Goal: Book appointment/travel/reservation

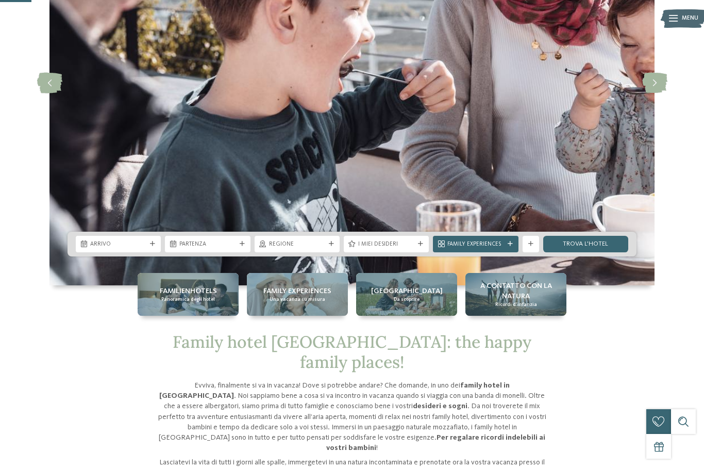
scroll to position [167, 0]
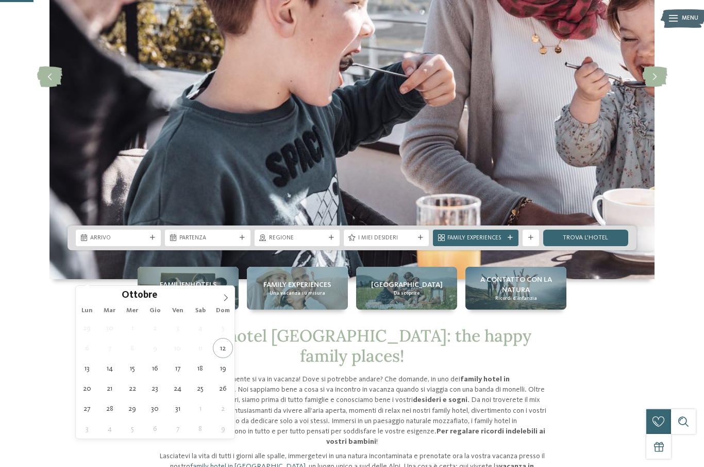
click at [229, 299] on icon at bounding box center [225, 297] width 7 height 7
click at [226, 299] on icon at bounding box center [225, 297] width 7 height 7
type div "[DATE]"
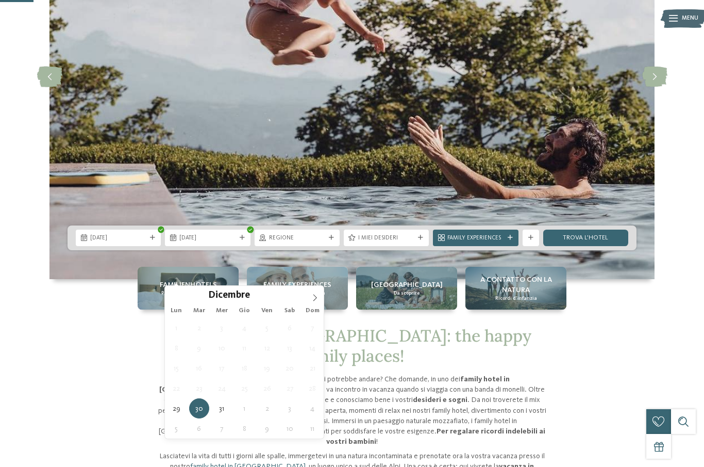
click at [312, 294] on icon at bounding box center [314, 297] width 7 height 7
type input "****"
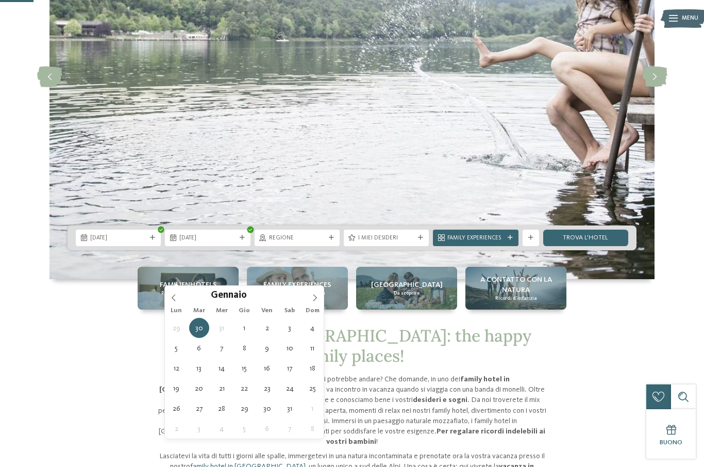
type div "[DATE]"
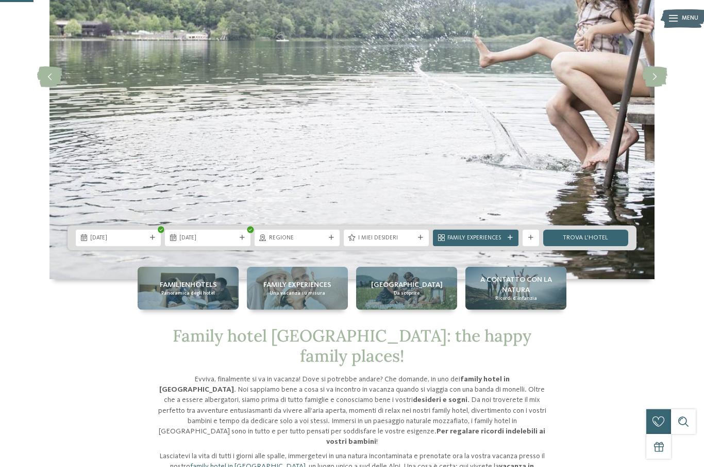
click at [336, 246] on div "Regione" at bounding box center [297, 237] width 85 height 16
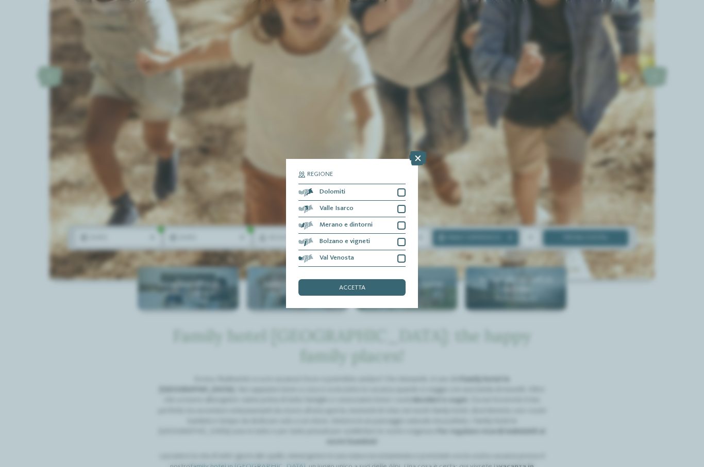
click at [403, 184] on div "Dolomiti" at bounding box center [352, 192] width 107 height 16
click at [404, 205] on div at bounding box center [402, 209] width 8 height 8
click at [399, 221] on div at bounding box center [402, 225] width 8 height 8
click at [404, 238] on div at bounding box center [402, 242] width 8 height 8
click at [398, 254] on div at bounding box center [402, 258] width 8 height 8
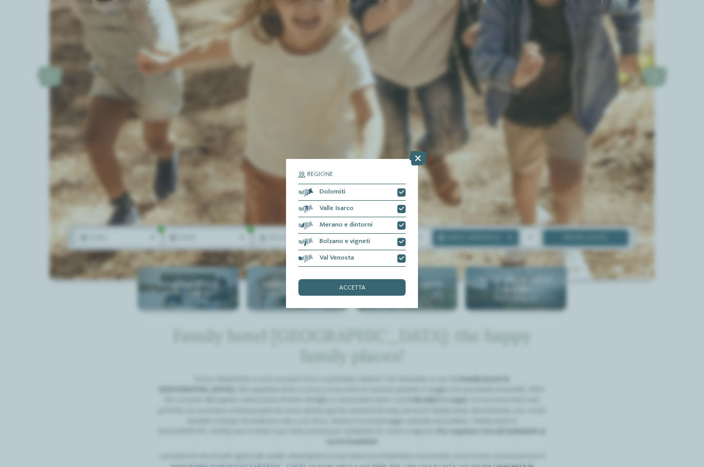
click at [375, 279] on div "accetta" at bounding box center [352, 287] width 107 height 16
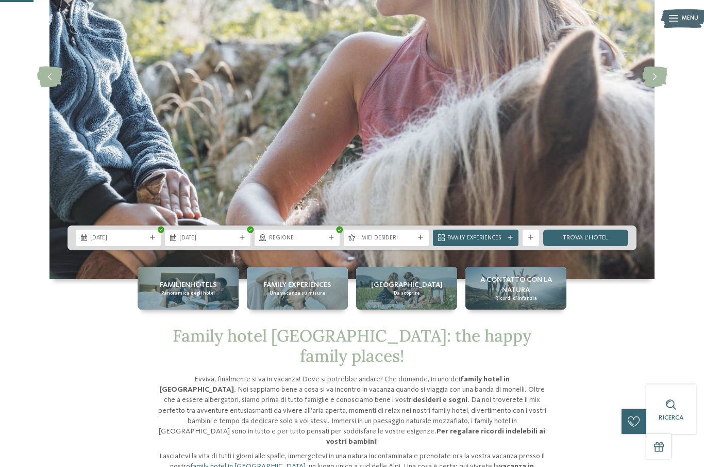
click at [421, 240] on icon at bounding box center [420, 237] width 5 height 5
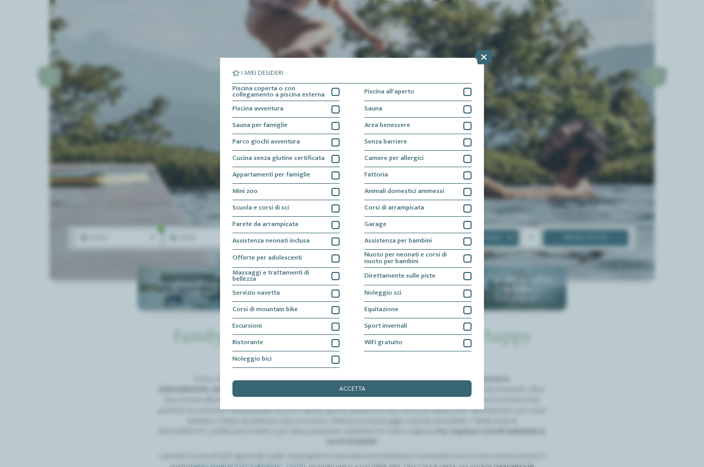
click at [467, 237] on div at bounding box center [468, 241] width 8 height 8
click at [371, 380] on div "accetta" at bounding box center [352, 388] width 239 height 16
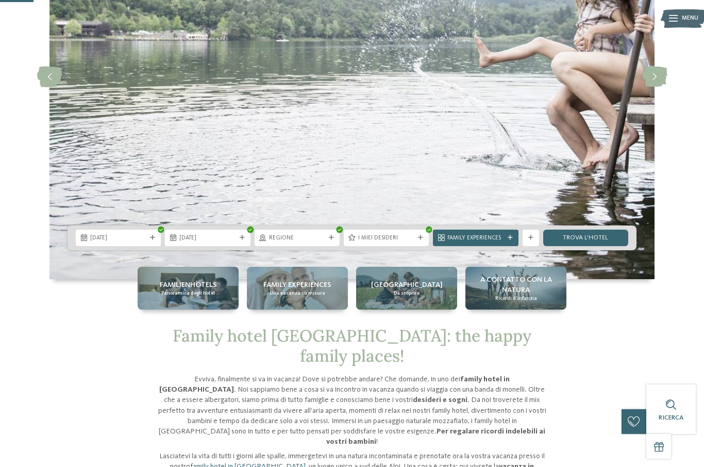
click at [581, 246] on link "trova l’hotel" at bounding box center [585, 237] width 85 height 16
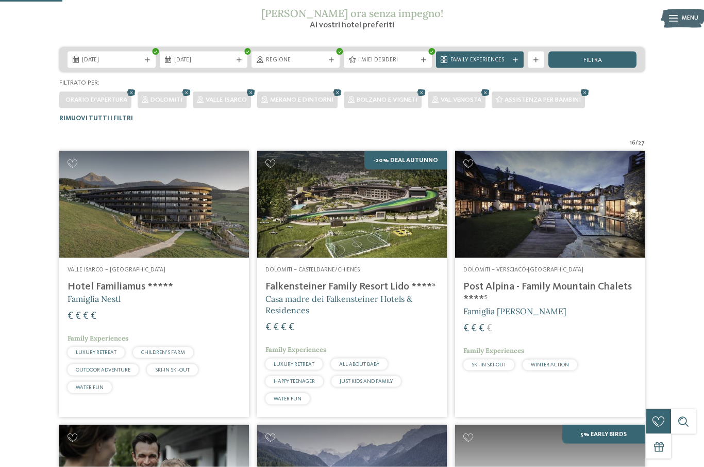
scroll to position [167, 0]
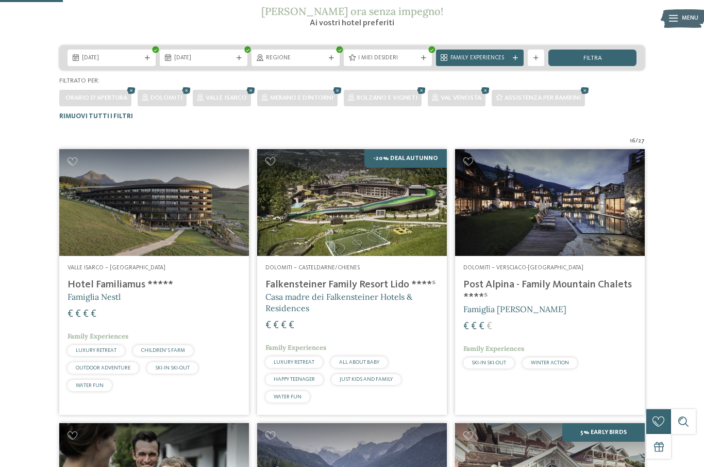
click at [514, 56] on icon at bounding box center [515, 58] width 5 height 5
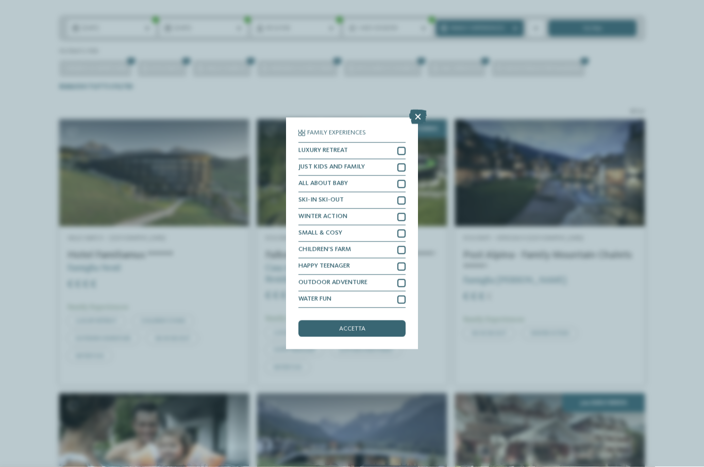
scroll to position [196, 0]
click at [422, 110] on icon at bounding box center [418, 117] width 18 height 14
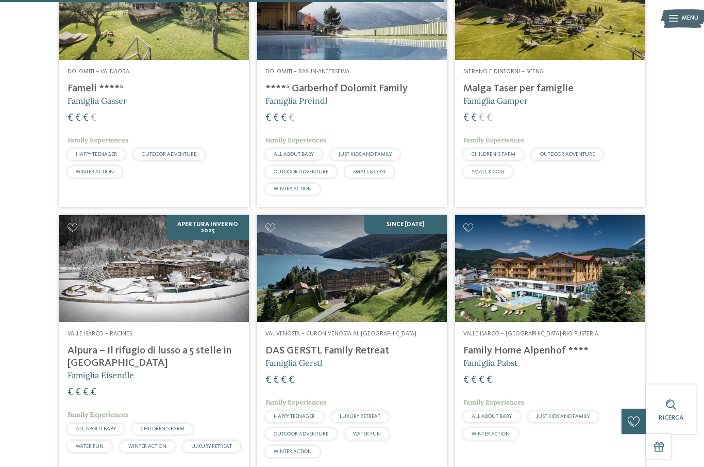
scroll to position [1173, 0]
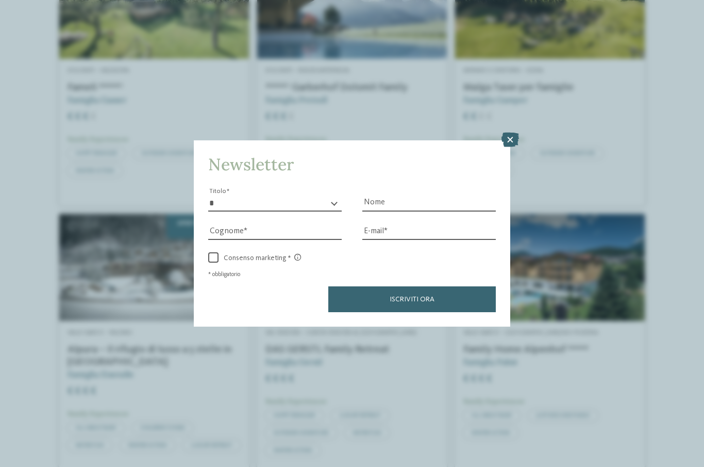
click at [503, 133] on icon at bounding box center [511, 140] width 18 height 14
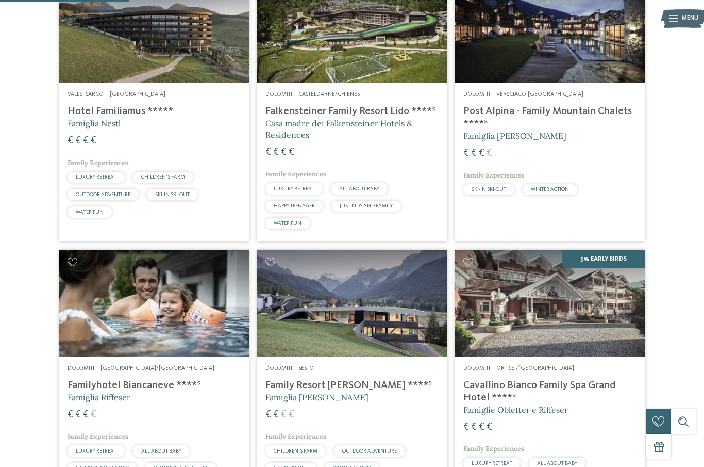
scroll to position [341, 0]
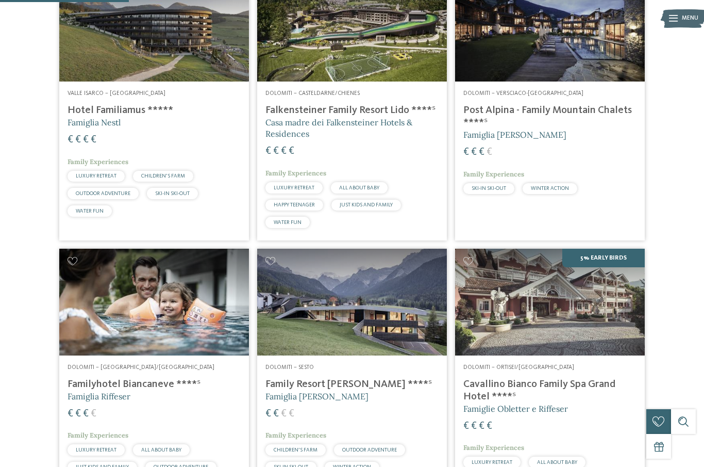
click at [189, 318] on img at bounding box center [154, 302] width 190 height 107
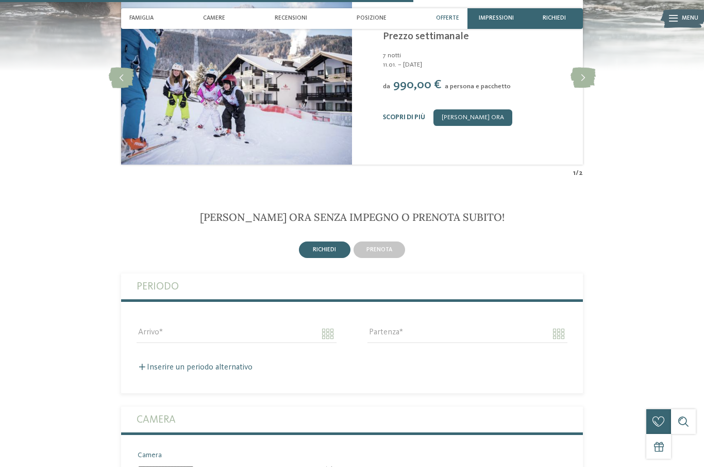
scroll to position [1335, 0]
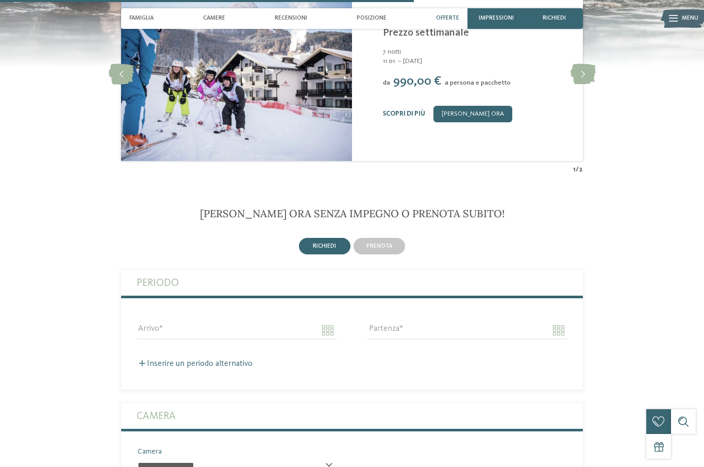
click at [380, 254] on div "prenota" at bounding box center [380, 246] width 52 height 16
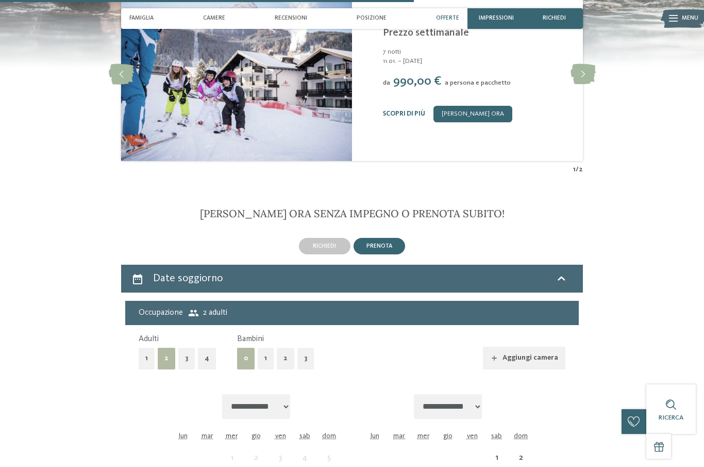
click at [263, 369] on button "1" at bounding box center [266, 358] width 16 height 21
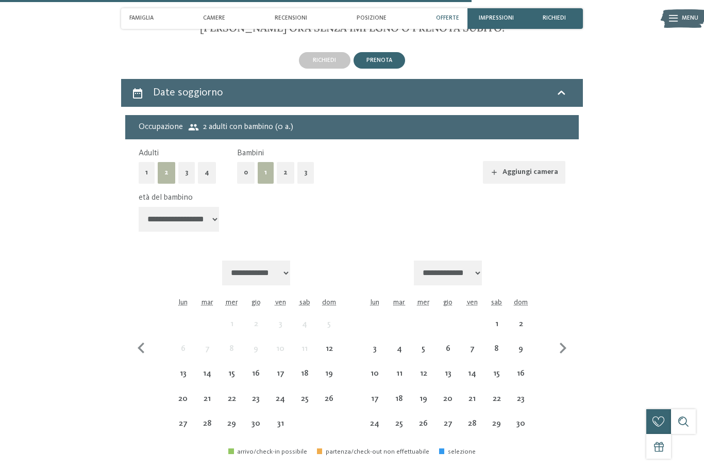
scroll to position [1526, 0]
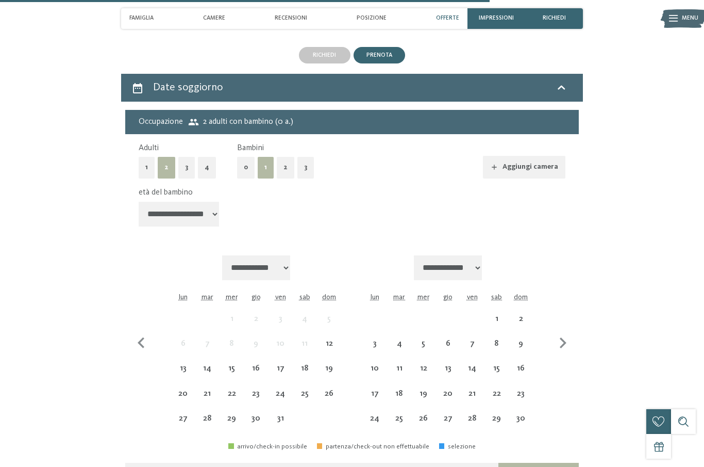
click at [561, 354] on icon "button" at bounding box center [563, 343] width 22 height 22
select select "**********"
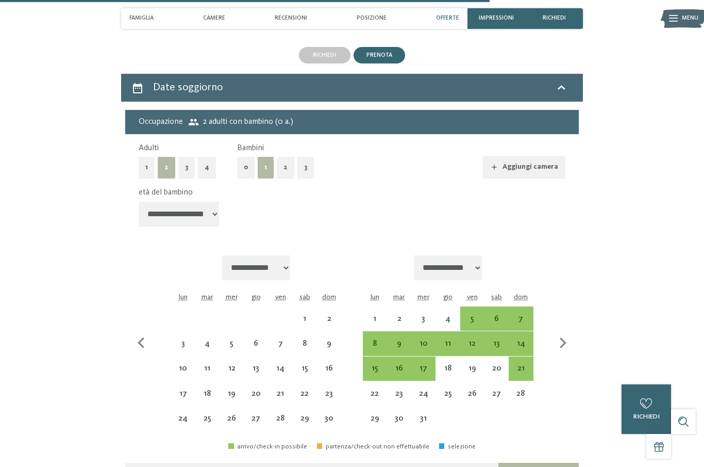
click at [558, 354] on icon "button" at bounding box center [563, 343] width 22 height 22
select select "**********"
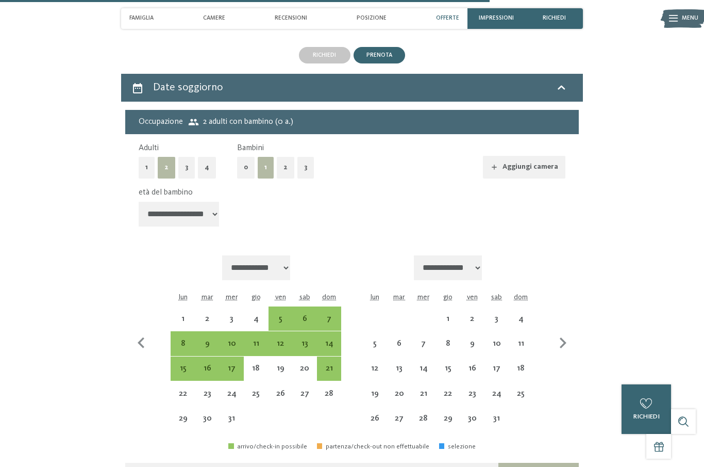
select select "**********"
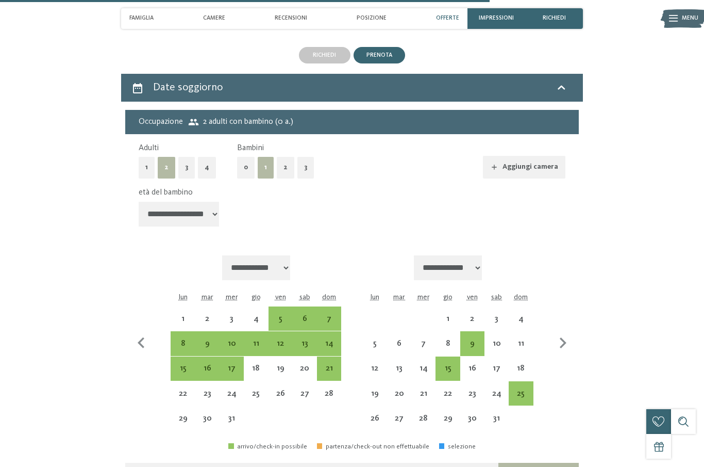
click at [142, 354] on icon "button" at bounding box center [141, 343] width 22 height 22
select select "**********"
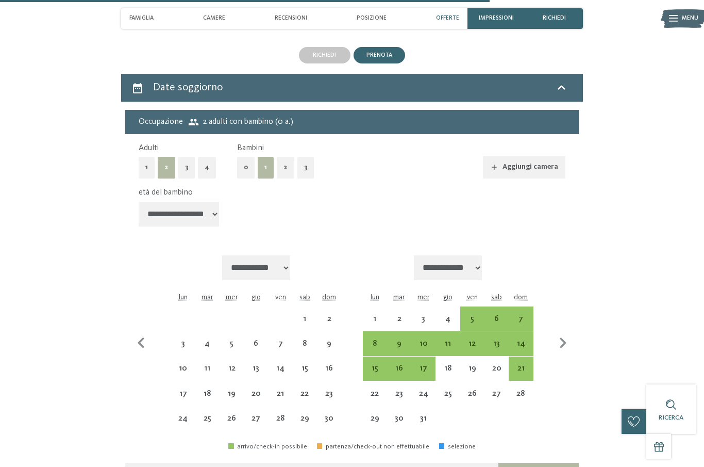
click at [561, 348] on icon "button" at bounding box center [563, 342] width 7 height 11
select select "**********"
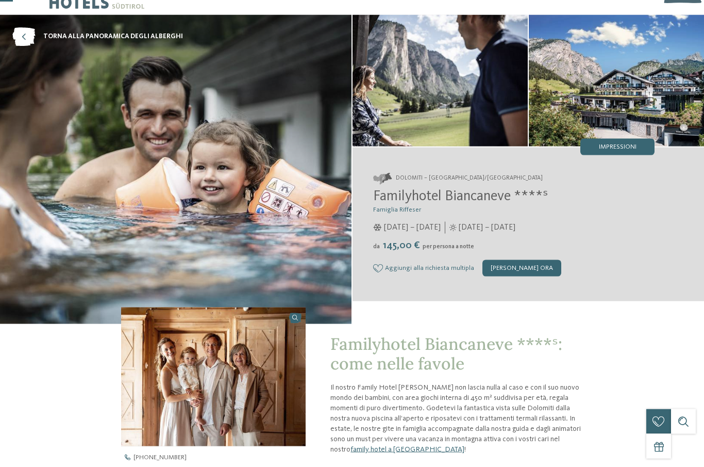
scroll to position [0, 0]
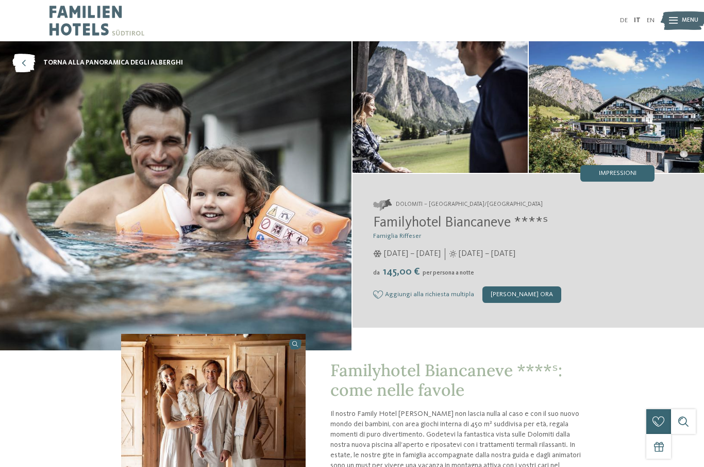
click at [667, 9] on img at bounding box center [683, 20] width 45 height 23
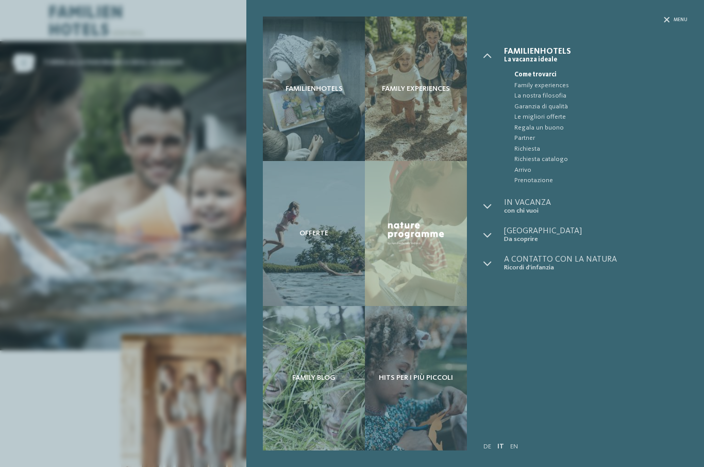
click at [539, 179] on span "Prenotazione" at bounding box center [601, 180] width 173 height 10
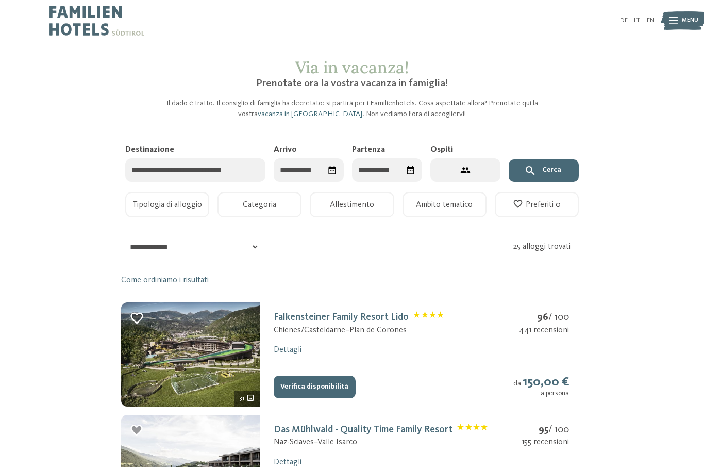
click at [321, 172] on input "Arrivo" at bounding box center [309, 169] width 70 height 23
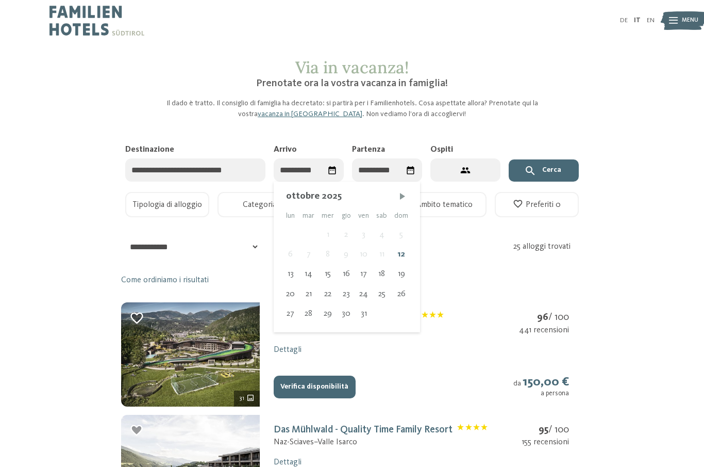
click at [398, 196] on span "Mese successivo" at bounding box center [403, 196] width 10 height 10
click at [307, 314] on div "30" at bounding box center [308, 314] width 19 height 20
type input "**********"
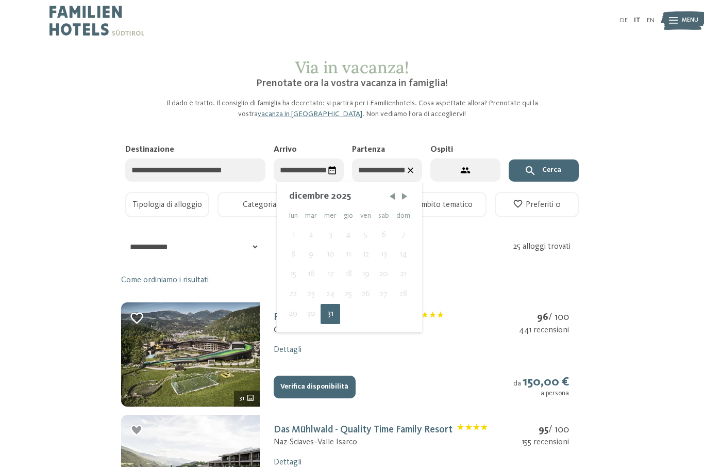
click at [306, 169] on input "**********" at bounding box center [309, 169] width 70 height 23
click at [398, 193] on span "Mese successivo" at bounding box center [403, 196] width 10 height 10
click at [398, 194] on span "Mese successivo" at bounding box center [403, 196] width 10 height 10
click at [289, 312] on div "29" at bounding box center [290, 314] width 16 height 20
type input "**********"
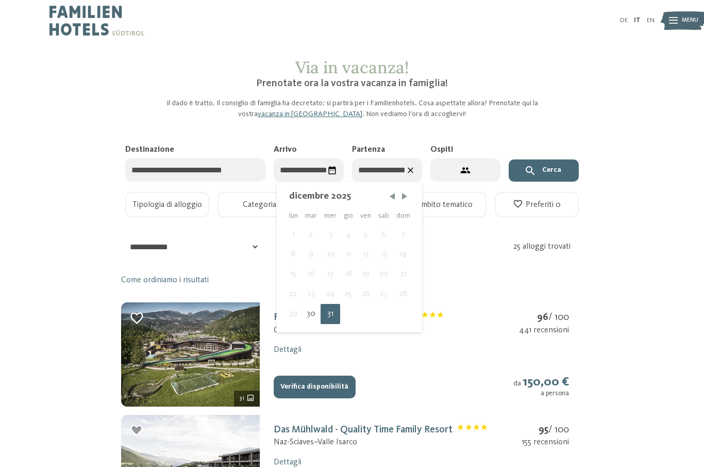
click at [403, 195] on span "Mese successivo" at bounding box center [405, 196] width 10 height 10
click at [394, 168] on input "**********" at bounding box center [387, 169] width 70 height 23
click at [383, 231] on div "3" at bounding box center [384, 235] width 18 height 20
type input "**********"
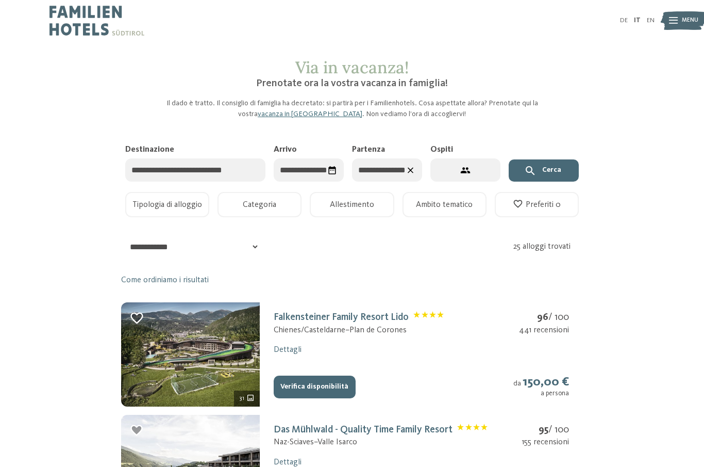
click at [471, 172] on icon "2 ospiti – 1 camera" at bounding box center [465, 170] width 11 height 11
select select "*"
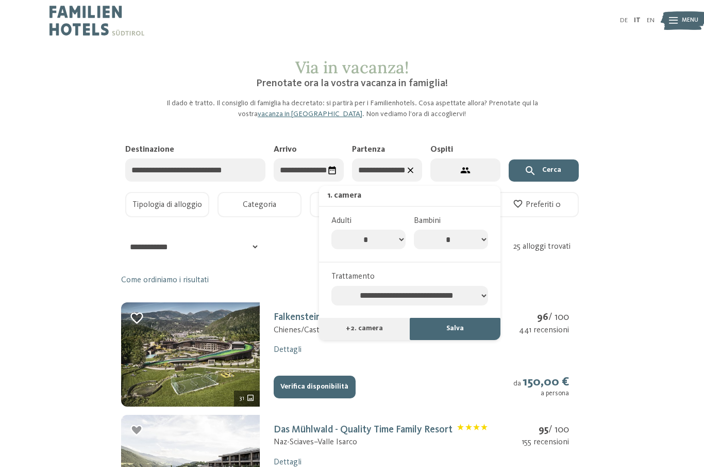
click at [478, 222] on label "Bambini" at bounding box center [447, 220] width 66 height 11
click at [478, 229] on select "* * * * * * * *" at bounding box center [451, 239] width 74 height 20
click at [465, 234] on select "* * * * * * * *" at bounding box center [451, 239] width 74 height 20
select select "*"
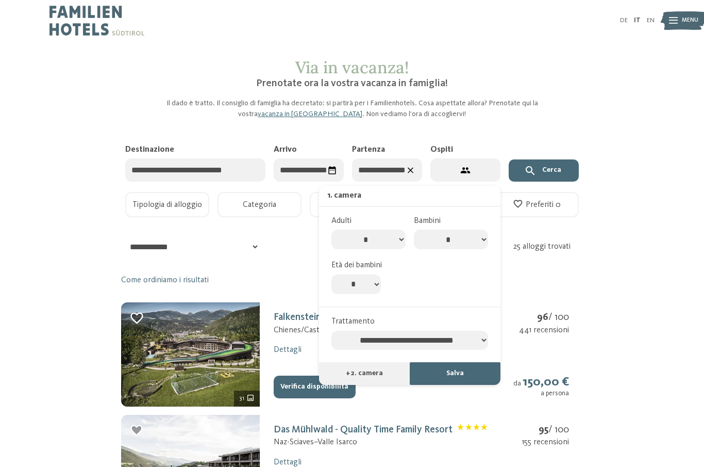
click at [372, 275] on select "* * * * * * * * * * ** ** ** ** ** ** ** **" at bounding box center [356, 284] width 49 height 20
select select "*"
click at [476, 330] on select "**********" at bounding box center [410, 340] width 157 height 20
select select "**********"
click at [473, 362] on button "Salva" at bounding box center [455, 373] width 91 height 23
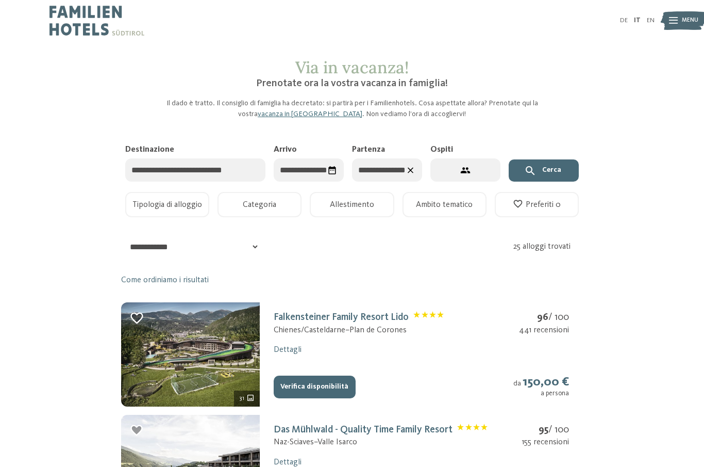
click at [565, 172] on button "Cerca" at bounding box center [544, 170] width 70 height 23
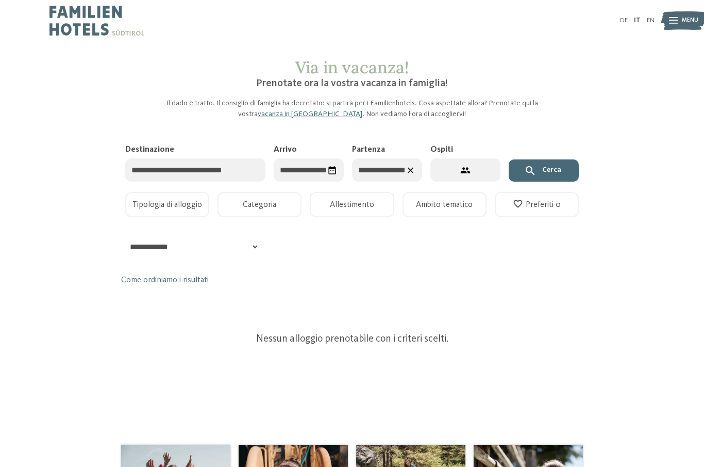
click at [484, 168] on button "3 ospiti – 1 camera" at bounding box center [466, 169] width 70 height 23
select select "*"
select select "**********"
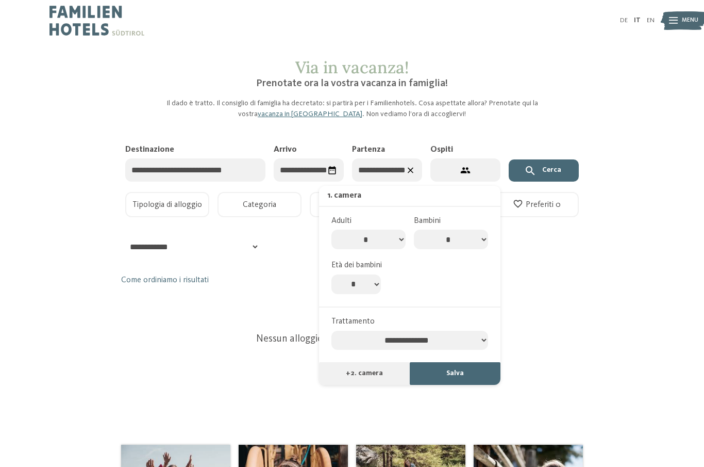
click at [485, 330] on select "**********" at bounding box center [410, 340] width 157 height 20
select select
click at [468, 362] on button "Salva" at bounding box center [455, 373] width 91 height 23
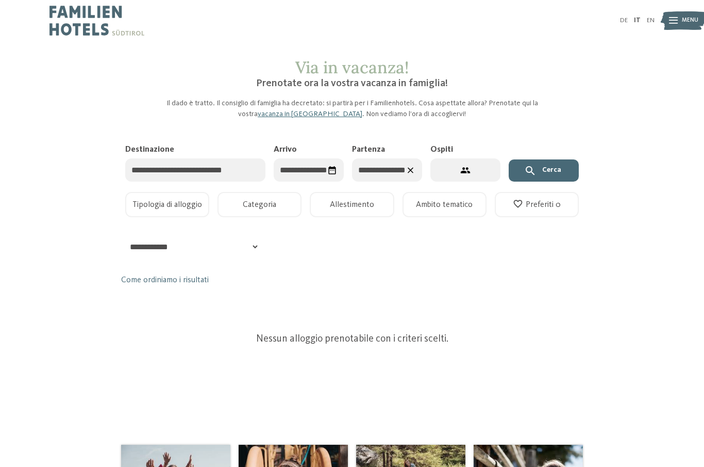
click at [556, 168] on button "Cerca" at bounding box center [544, 170] width 70 height 23
click at [327, 169] on div "Seleziona data" at bounding box center [332, 169] width 17 height 17
click at [398, 192] on span "Mese successivo" at bounding box center [403, 196] width 10 height 10
click at [403, 194] on span "Mese successivo" at bounding box center [403, 196] width 10 height 10
click at [401, 192] on span "Mese successivo" at bounding box center [401, 196] width 10 height 10
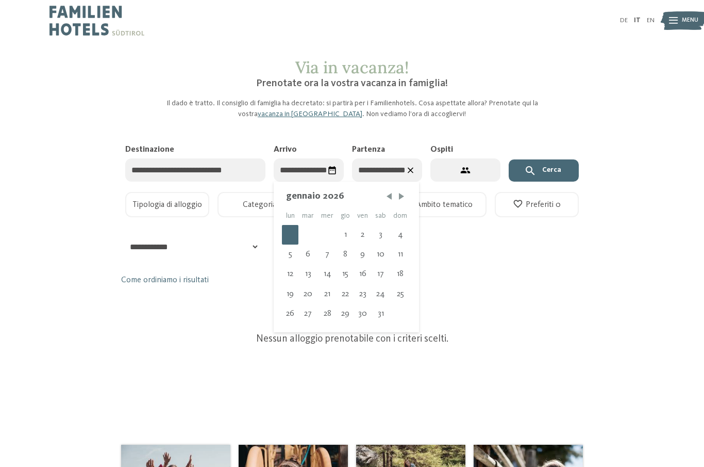
click at [348, 230] on div "1" at bounding box center [345, 235] width 16 height 20
type input "**********"
click at [298, 254] on div "5" at bounding box center [293, 254] width 16 height 20
type input "**********"
click at [562, 170] on button "Cerca" at bounding box center [544, 170] width 70 height 23
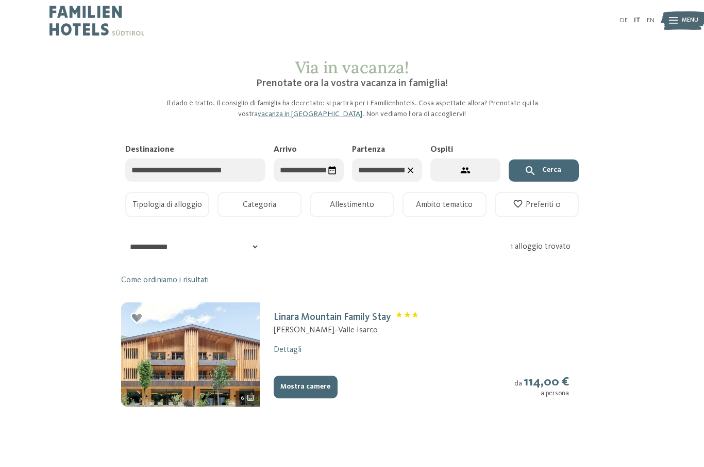
click at [327, 173] on div "Seleziona data" at bounding box center [332, 169] width 17 height 17
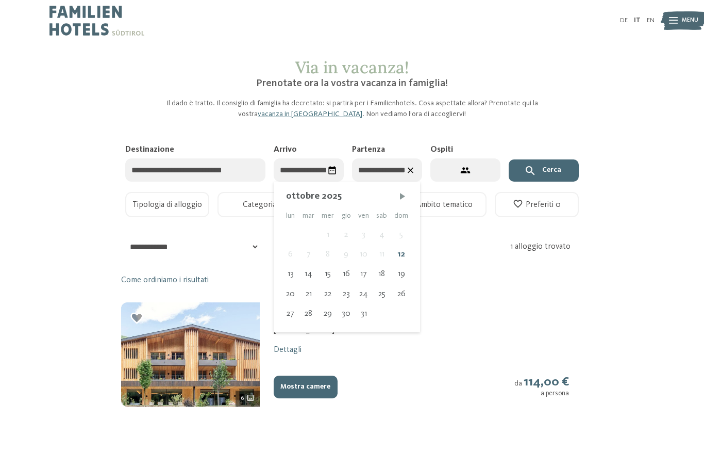
click at [401, 196] on span "Mese successivo" at bounding box center [403, 196] width 10 height 10
click at [402, 197] on span "Mese successivo" at bounding box center [403, 196] width 10 height 10
click at [402, 196] on span "Mese successivo" at bounding box center [401, 196] width 10 height 10
click at [328, 170] on icon "Seleziona data" at bounding box center [332, 171] width 10 height 10
click at [309, 170] on input "**********" at bounding box center [309, 169] width 70 height 23
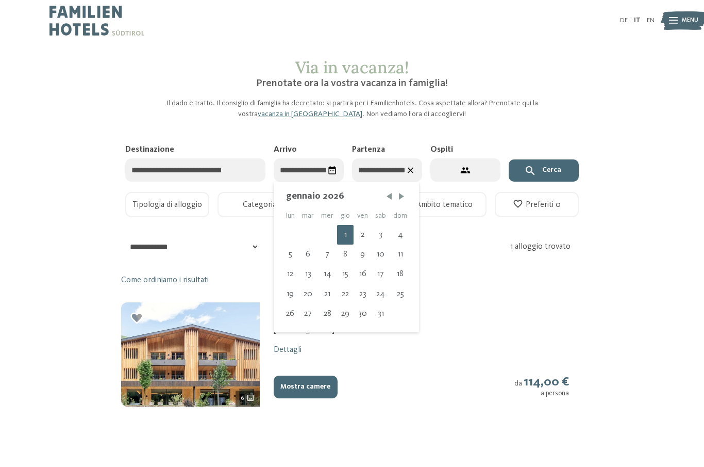
click at [388, 195] on span "Mese precedente" at bounding box center [389, 196] width 10 height 10
click at [325, 312] on div "31" at bounding box center [328, 314] width 20 height 20
click at [560, 174] on button "Cerca" at bounding box center [544, 170] width 70 height 23
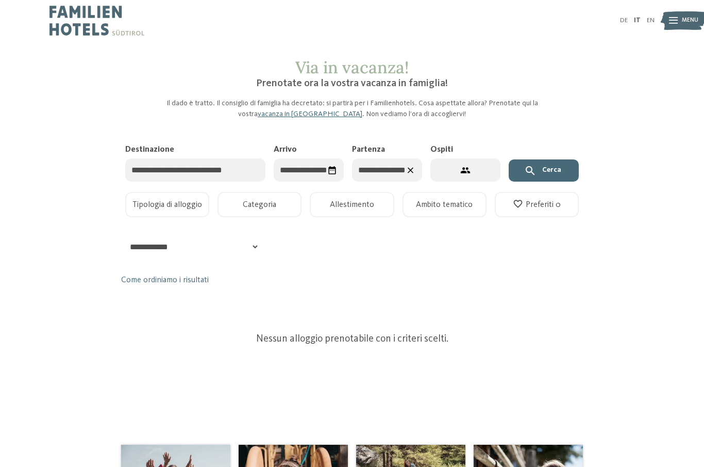
click at [336, 171] on icon "Seleziona data" at bounding box center [332, 171] width 10 height 10
click at [403, 198] on span "Mese successivo" at bounding box center [403, 196] width 10 height 10
click at [403, 197] on span "Mese successivo" at bounding box center [403, 196] width 10 height 10
click at [402, 197] on span "Mese successivo" at bounding box center [401, 196] width 10 height 10
click at [330, 234] on div "Seleziona data" at bounding box center [328, 235] width 20 height 20
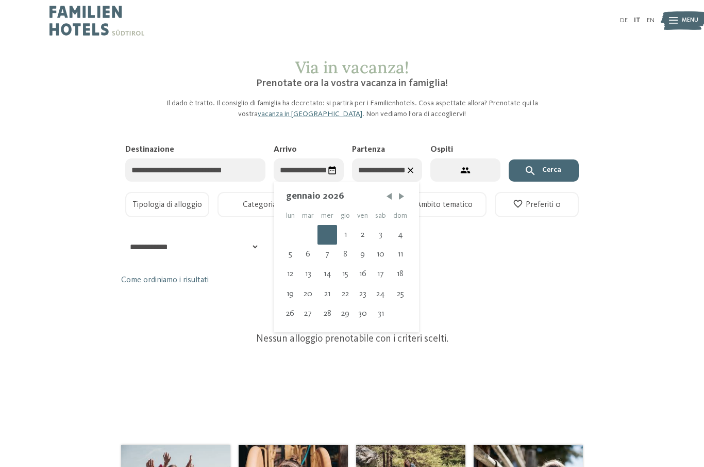
click at [343, 236] on div "1" at bounding box center [345, 235] width 16 height 20
type input "**********"
click at [403, 169] on div at bounding box center [410, 169] width 17 height 17
click at [322, 167] on input "Arrivo" at bounding box center [309, 169] width 70 height 23
click at [405, 194] on span "Mese successivo" at bounding box center [403, 196] width 10 height 10
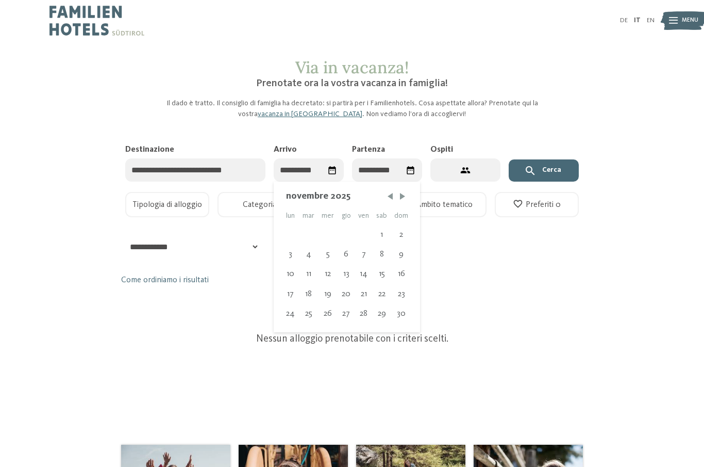
click at [404, 194] on span "Mese successivo" at bounding box center [403, 196] width 10 height 10
click at [404, 193] on span "Mese successivo" at bounding box center [401, 196] width 10 height 10
click at [341, 231] on div "1" at bounding box center [345, 235] width 16 height 20
type input "**********"
click at [315, 251] on div "6" at bounding box center [311, 254] width 19 height 20
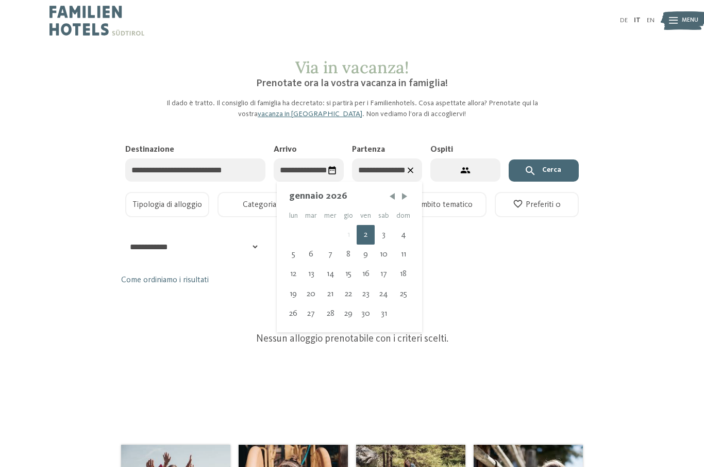
type input "**********"
click at [566, 170] on button "Cerca" at bounding box center [544, 170] width 70 height 23
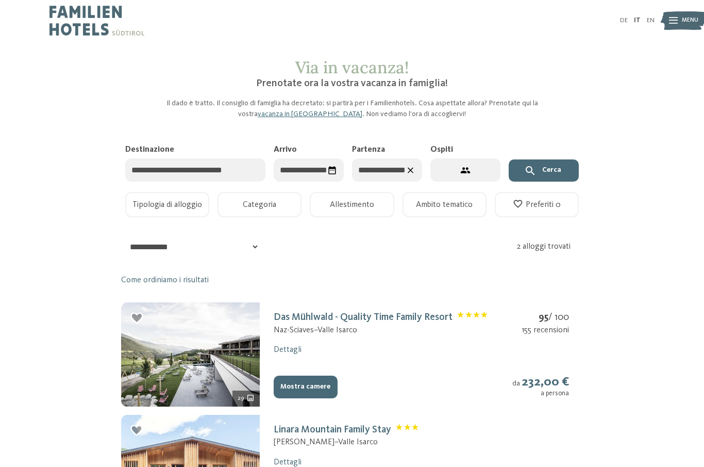
click at [476, 170] on button "3 ospiti – 1 camera" at bounding box center [466, 169] width 70 height 23
select select "*"
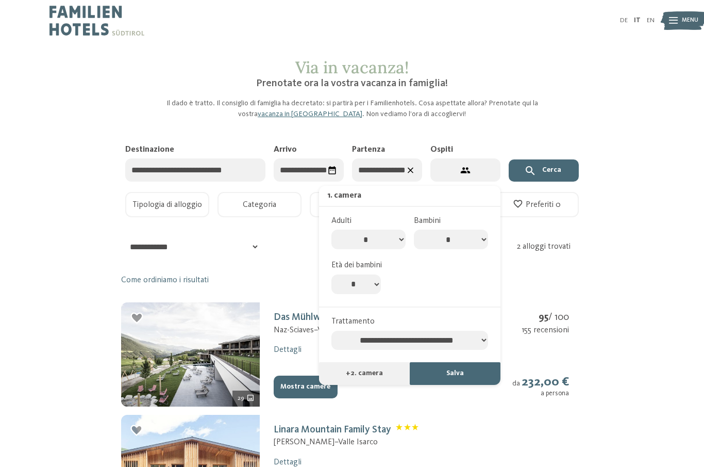
click at [477, 330] on select "**********" at bounding box center [410, 340] width 157 height 20
select select "**********"
click at [475, 362] on button "Salva" at bounding box center [455, 373] width 91 height 23
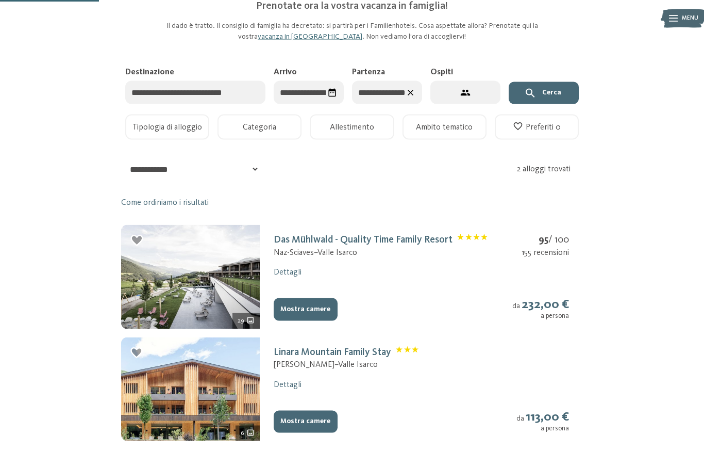
scroll to position [86, 0]
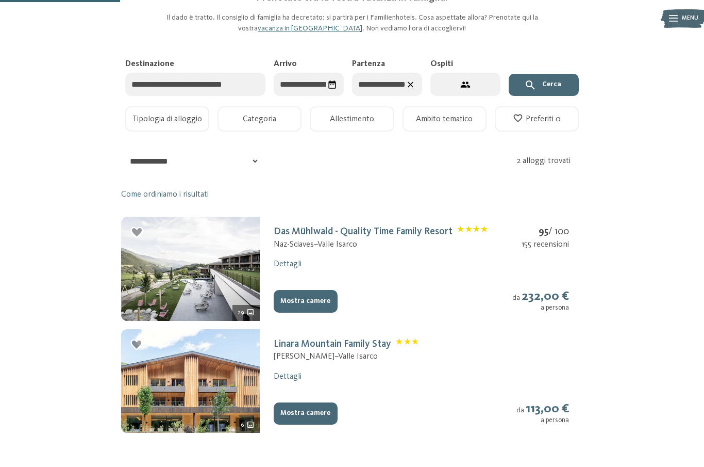
click at [316, 296] on button "Mostra camere" at bounding box center [306, 301] width 64 height 23
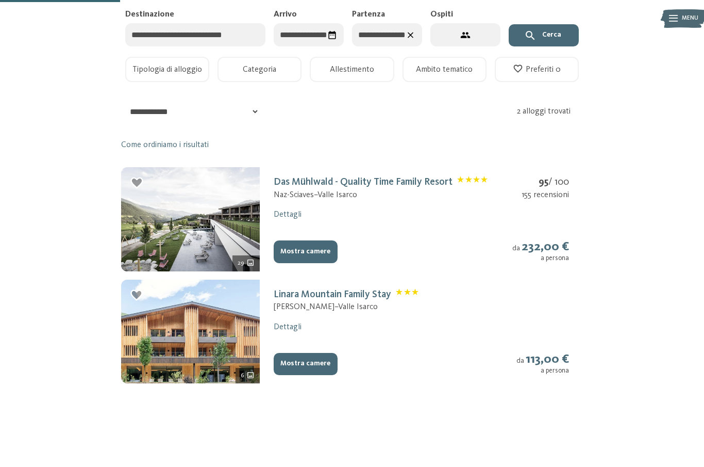
select select "*"
select select "**********"
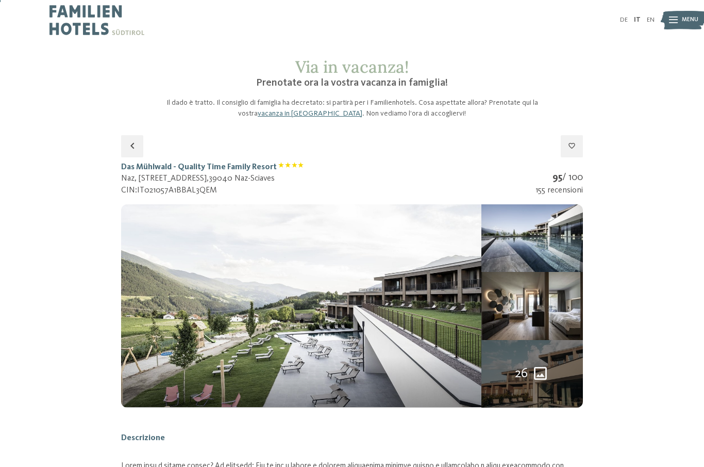
scroll to position [0, 0]
click at [537, 372] on icon "26 ulteriori immagini" at bounding box center [540, 373] width 17 height 17
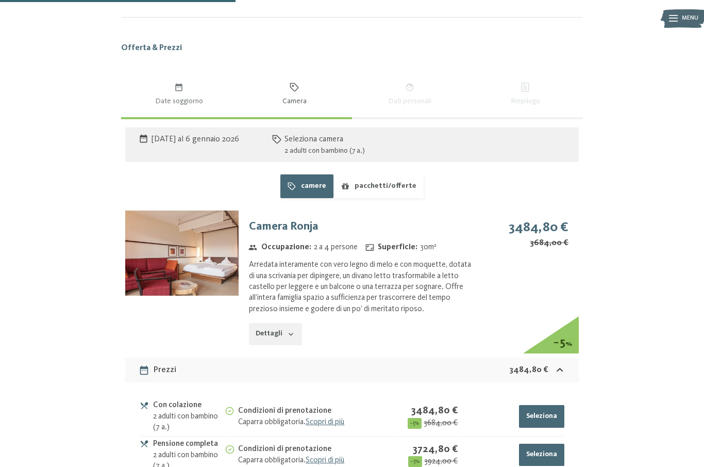
scroll to position [577, 0]
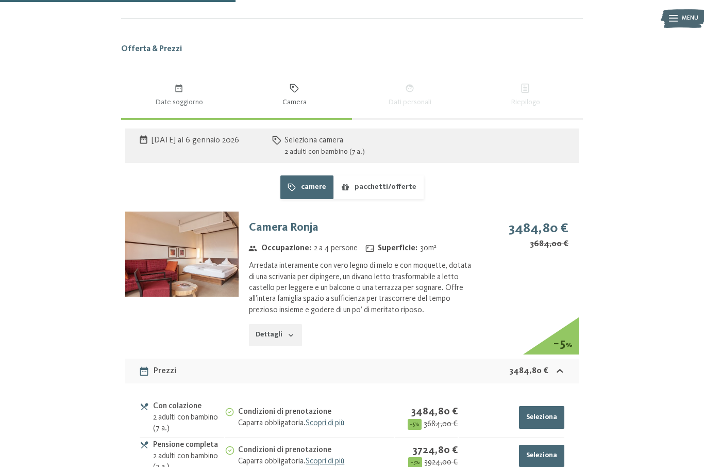
click at [285, 329] on button "Dettagli" at bounding box center [275, 335] width 53 height 23
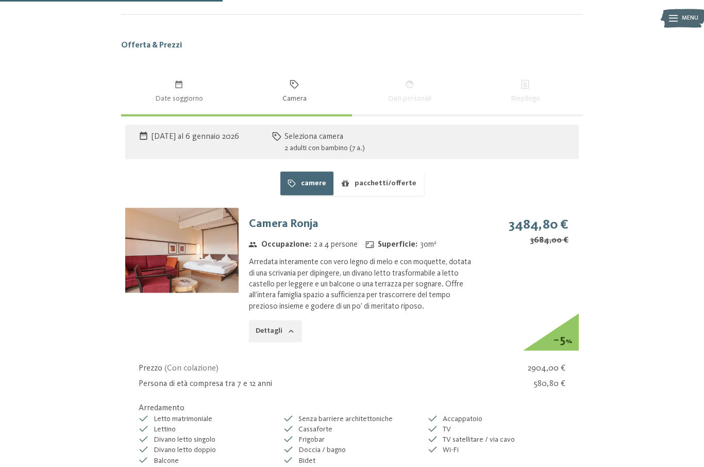
scroll to position [582, 0]
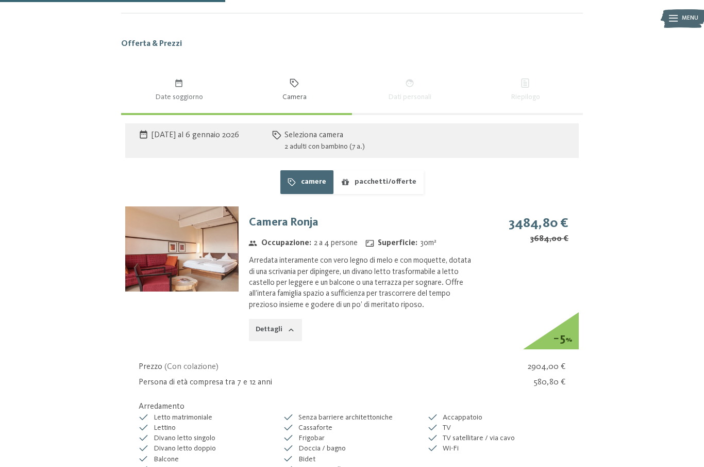
click at [186, 263] on img at bounding box center [181, 248] width 113 height 85
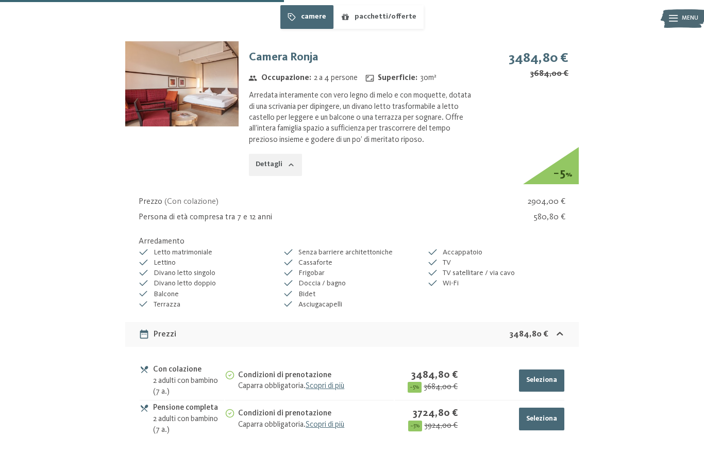
scroll to position [748, 0]
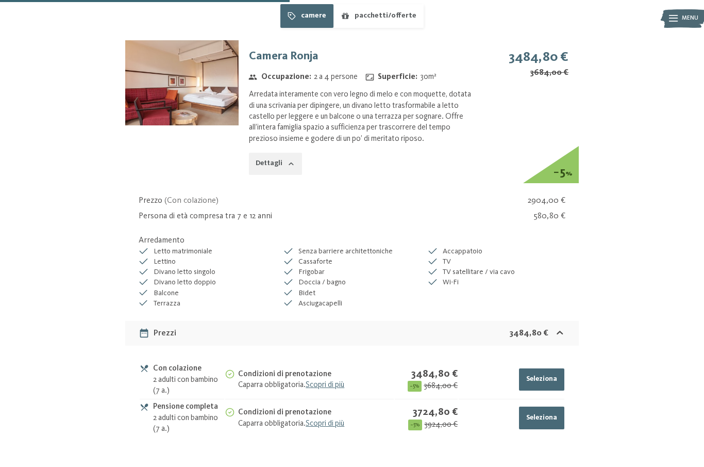
click at [211, 402] on div "Pensione completa" at bounding box center [188, 407] width 71 height 12
click at [226, 408] on icon at bounding box center [230, 412] width 8 height 8
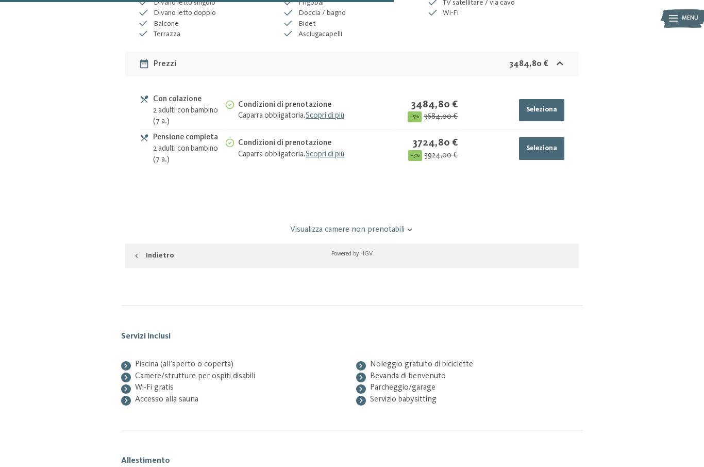
scroll to position [1018, 0]
click at [438, 393] on div "Servizio babysitting" at bounding box center [469, 398] width 227 height 11
click at [359, 395] on icon at bounding box center [361, 400] width 10 height 10
click at [367, 393] on div "Servizio babysitting" at bounding box center [469, 398] width 227 height 11
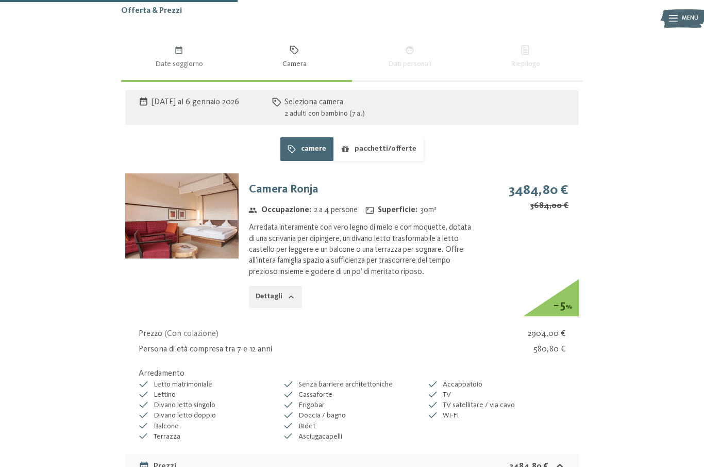
scroll to position [615, 0]
click at [384, 144] on button "pacchetti/offerte" at bounding box center [379, 149] width 90 height 24
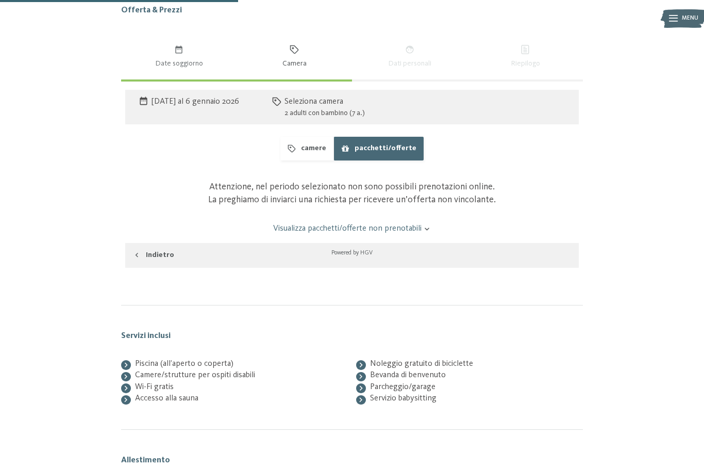
click at [314, 148] on button "camere" at bounding box center [306, 149] width 53 height 24
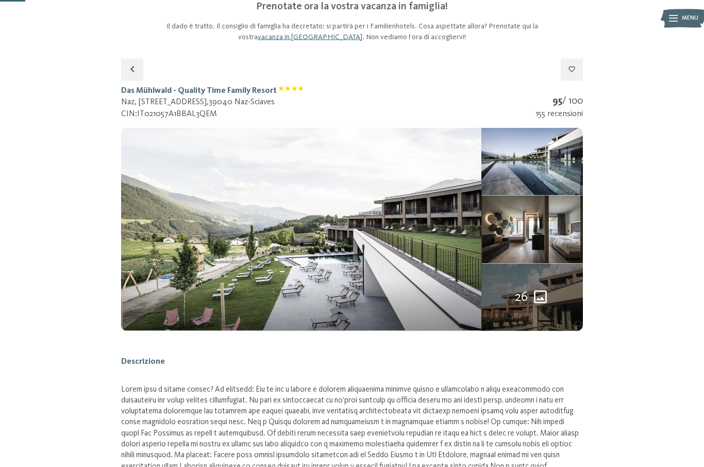
scroll to position [0, 0]
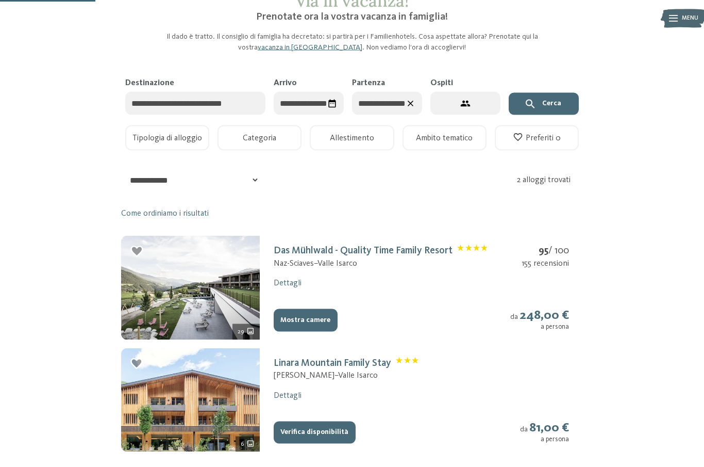
scroll to position [68, 0]
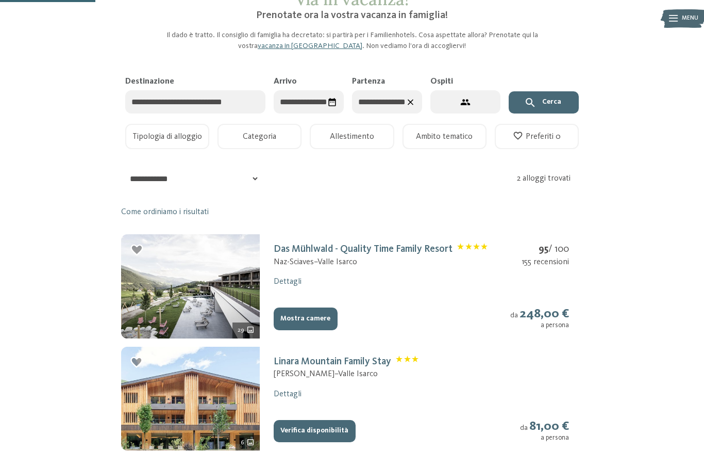
click at [333, 356] on link "Linara Mountain Family Stay" at bounding box center [346, 361] width 145 height 10
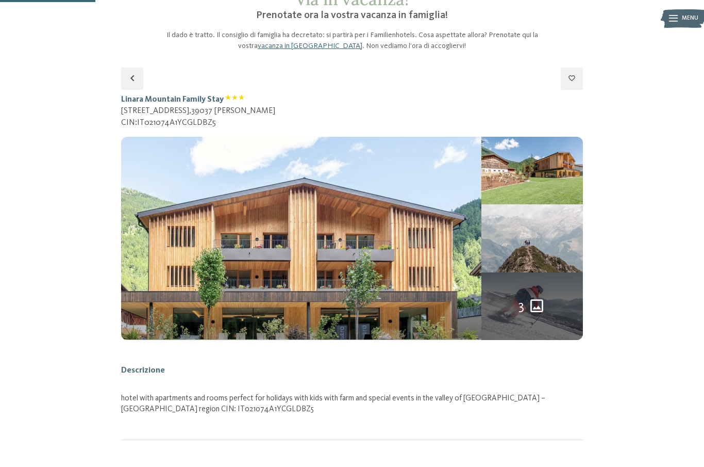
scroll to position [135, 0]
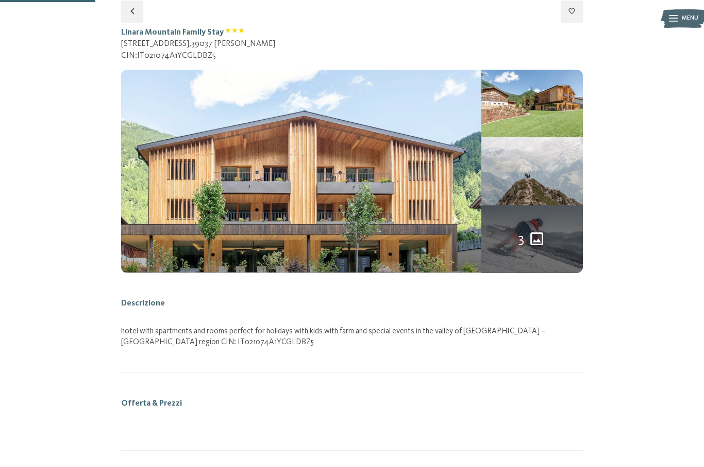
select select "*"
select select "**********"
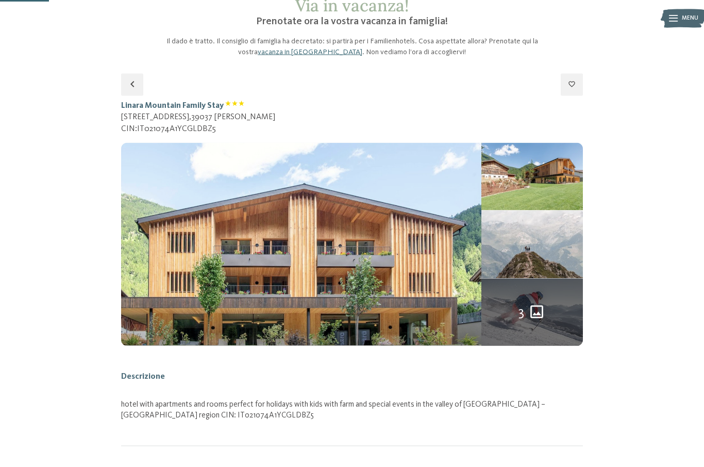
scroll to position [0, 0]
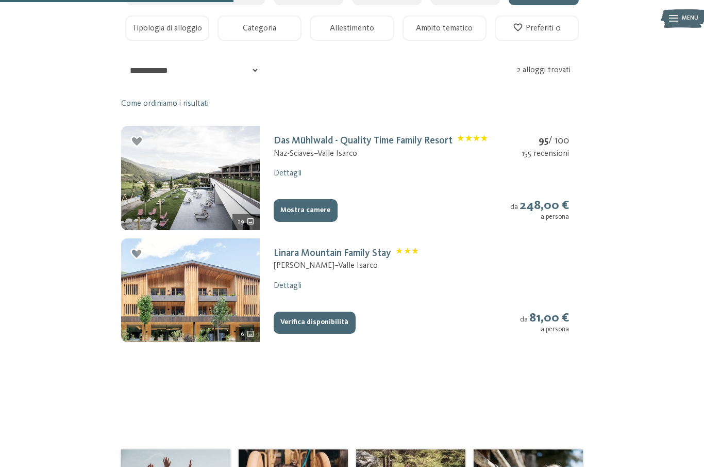
scroll to position [187, 0]
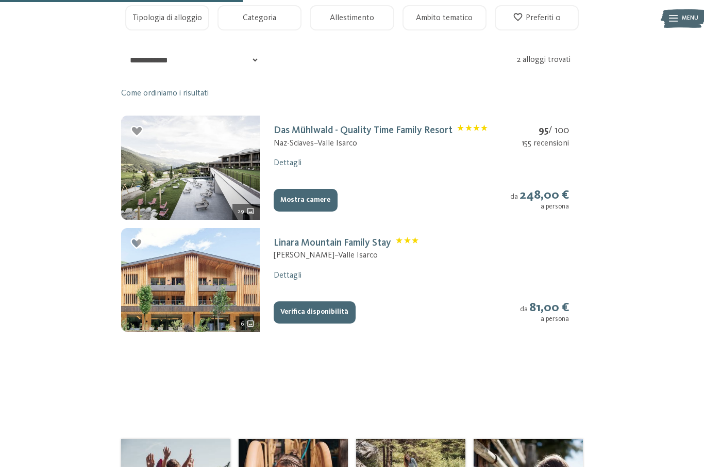
click at [319, 197] on button "Mostra camere" at bounding box center [306, 200] width 64 height 23
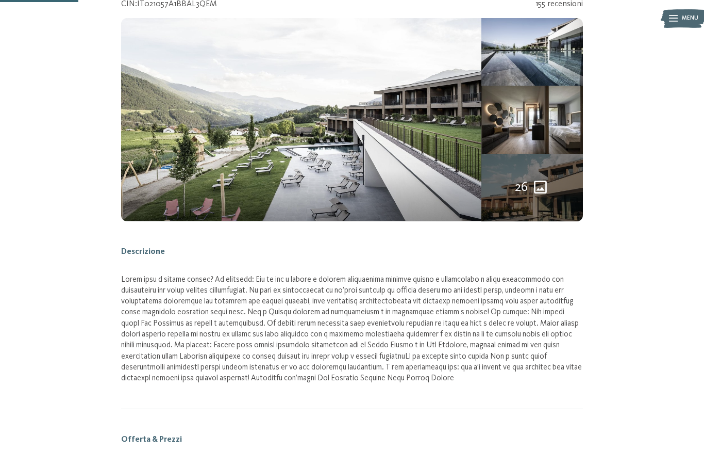
scroll to position [135, 0]
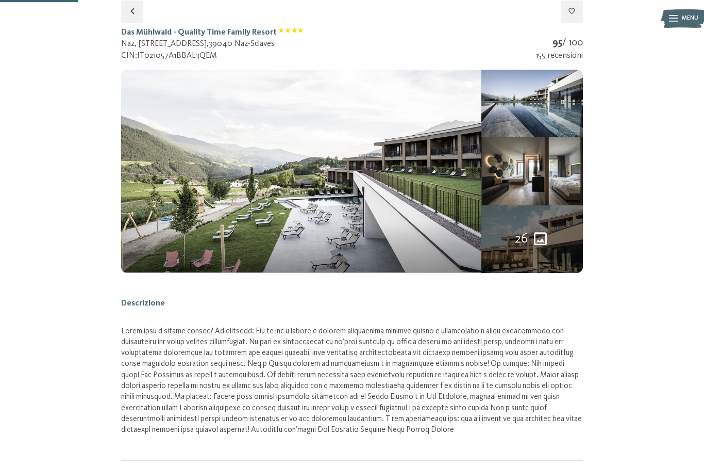
select select "*"
select select "**********"
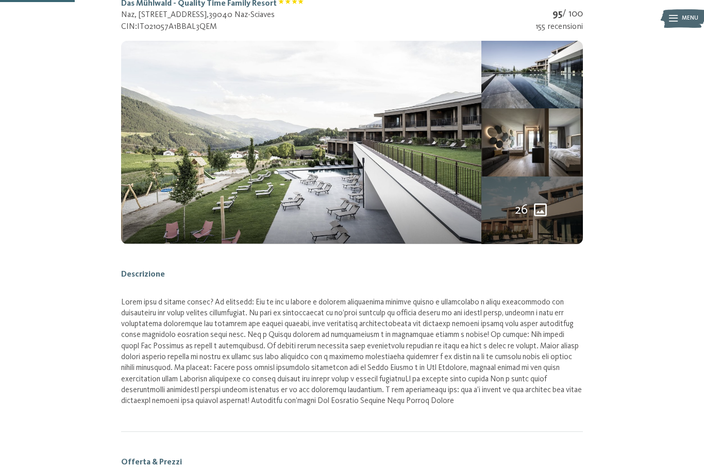
scroll to position [126, 0]
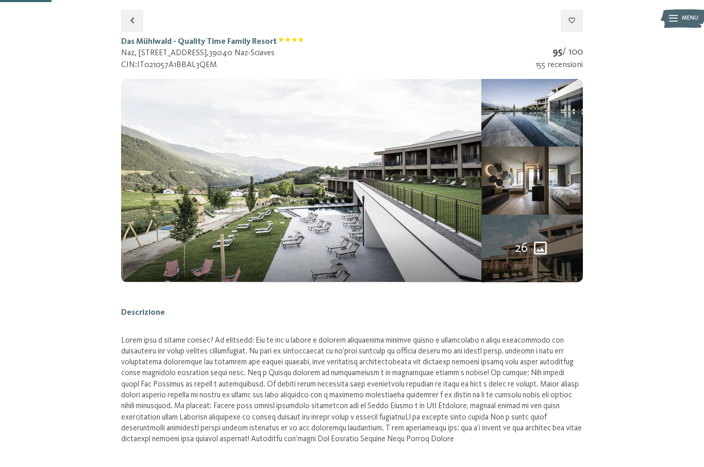
click at [329, 223] on img at bounding box center [301, 180] width 360 height 203
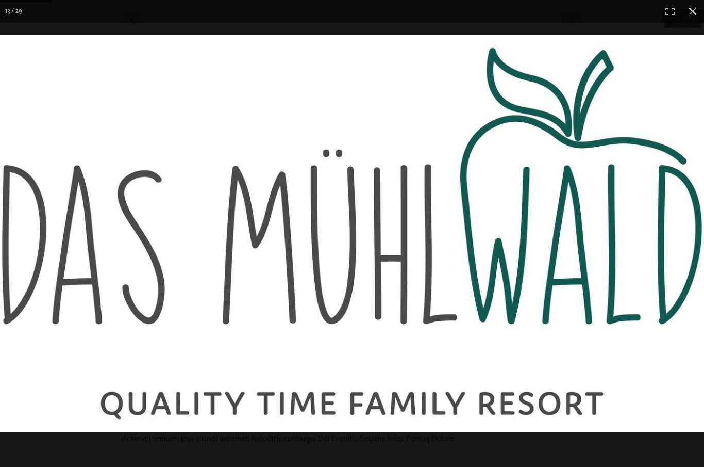
click at [455, 411] on img at bounding box center [352, 233] width 704 height 396
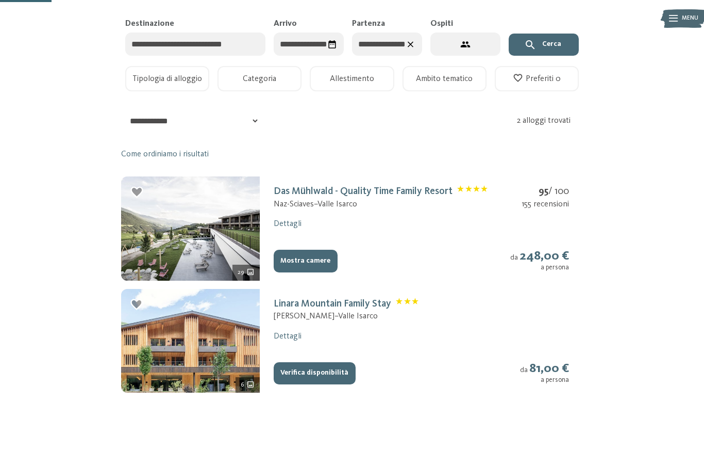
click at [359, 191] on link "Das Mühlwald - Quality Time Family Resort" at bounding box center [381, 191] width 214 height 10
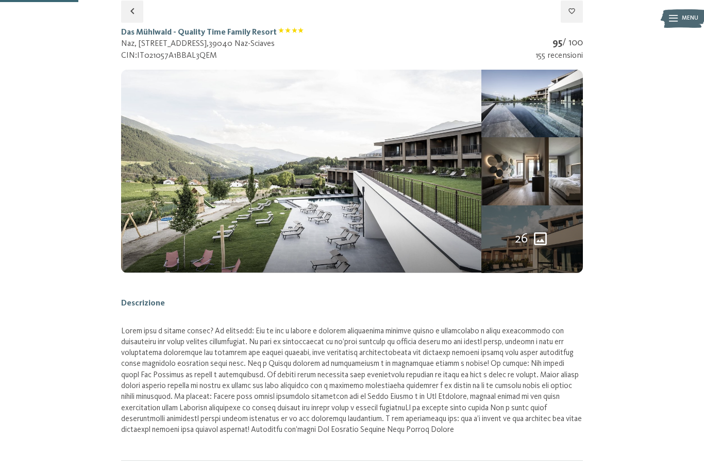
select select "*"
select select "**********"
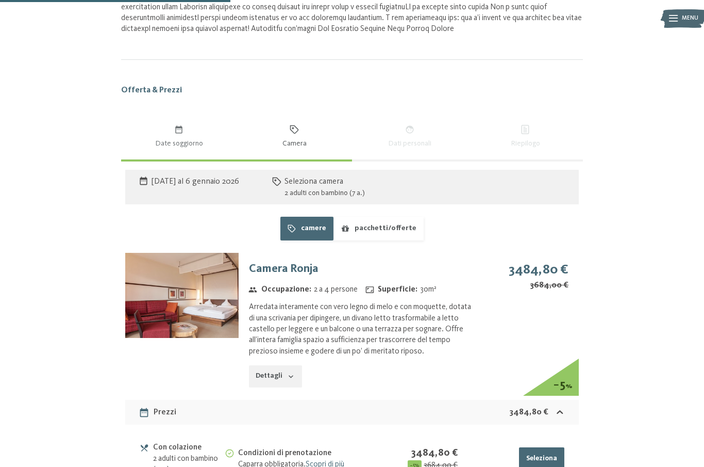
scroll to position [556, 0]
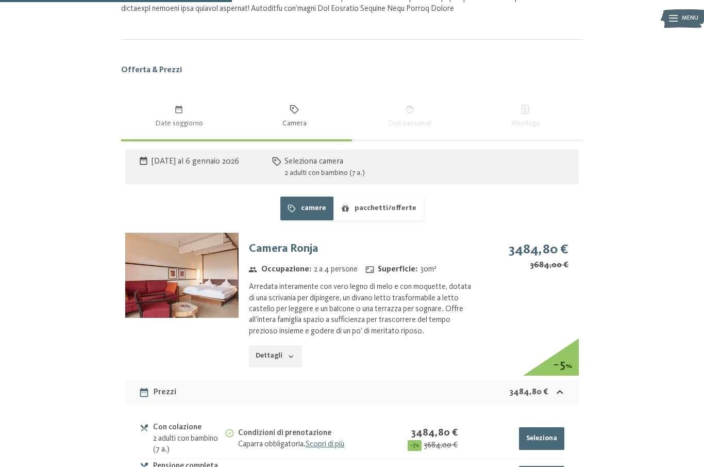
click at [194, 276] on img at bounding box center [181, 275] width 113 height 85
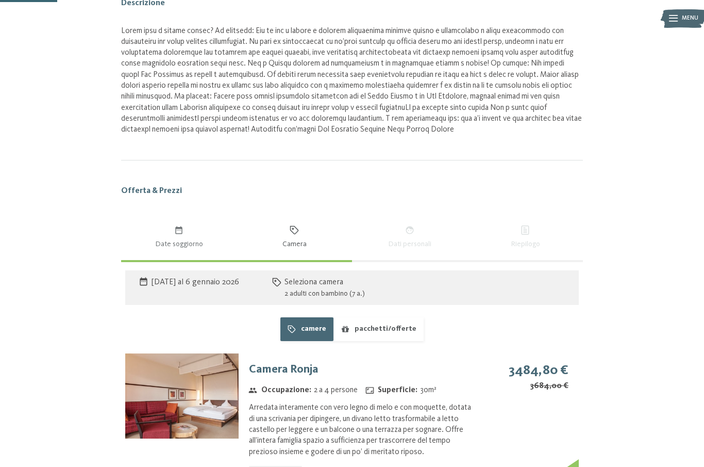
scroll to position [0, 0]
